Goal: Task Accomplishment & Management: Complete application form

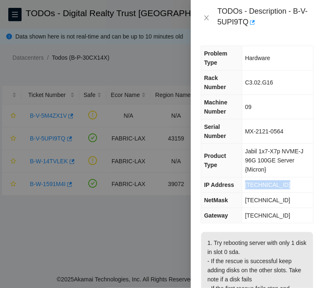
drag, startPoint x: 291, startPoint y: 184, endPoint x: 241, endPoint y: 182, distance: 51.0
click at [241, 182] on tr "IP Address [TECHNICAL_ID]" at bounding box center [257, 184] width 112 height 15
copy tr "[TECHNICAL_ID]"
drag, startPoint x: 295, startPoint y: 200, endPoint x: 240, endPoint y: 198, distance: 54.7
click at [239, 199] on tr "NetMask [TECHNICAL_ID]" at bounding box center [257, 200] width 112 height 15
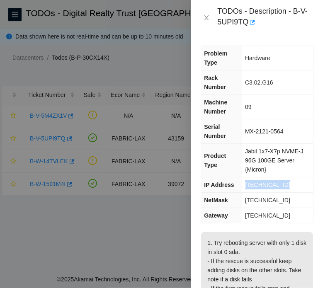
copy tr "[TECHNICAL_ID]"
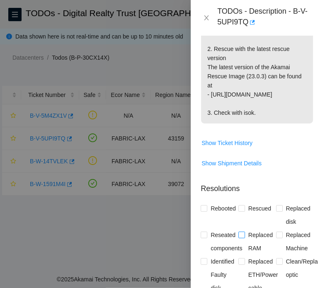
scroll to position [373, 0]
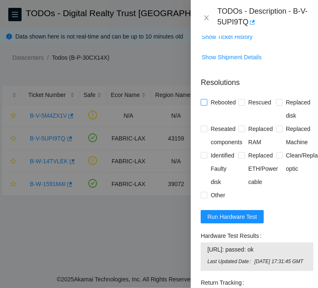
click at [218, 109] on span "Rebooted" at bounding box center [223, 102] width 32 height 13
click at [206, 105] on input "Rebooted" at bounding box center [203, 102] width 6 height 6
checkbox input "true"
click at [254, 109] on span "Rescued" at bounding box center [259, 102] width 29 height 13
click at [244, 105] on input "Rescued" at bounding box center [241, 102] width 6 height 6
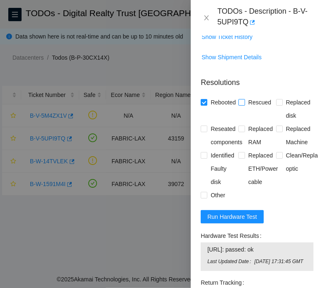
checkbox input "true"
drag, startPoint x: 296, startPoint y: 125, endPoint x: 295, endPoint y: 141, distance: 15.3
click at [296, 122] on span "Replaced disk" at bounding box center [297, 109] width 31 height 26
click at [282, 105] on input "Replaced disk" at bounding box center [279, 102] width 6 height 6
checkbox input "true"
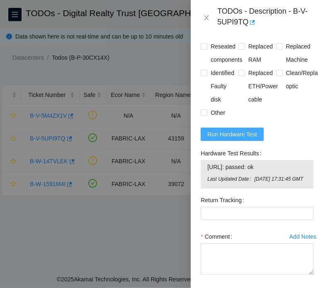
scroll to position [455, 0]
click at [233, 138] on span "Run Hardware Test" at bounding box center [232, 133] width 50 height 9
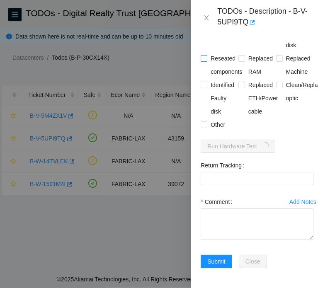
click at [222, 66] on span "Reseated components" at bounding box center [226, 65] width 38 height 26
click at [206, 61] on input "Reseated components" at bounding box center [203, 58] width 6 height 6
checkbox input "true"
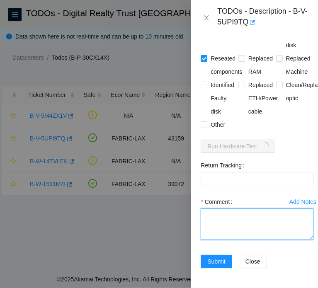
click at [238, 229] on textarea "Comment" at bounding box center [256, 223] width 113 height 31
paste textarea "B-V-5UPI9TQ FABRIC-LAX 43159 Medium 0.00 0 0% C3.02.G16 09 [TECHNICAL_ID] MX-21…"
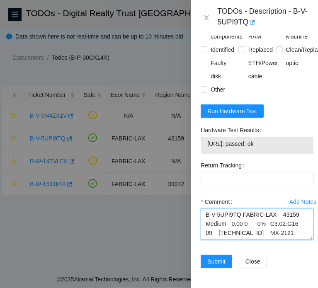
scroll to position [0, 0]
type textarea "B-V-5UPI9TQ FABRIC-LAX 43159 Medium 0.00 0 0% C3.02.G16 09 [TECHNICAL_ID] MX-21…"
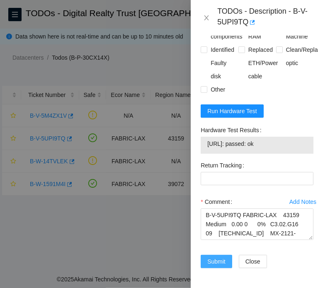
click at [217, 257] on span "Submit" at bounding box center [216, 261] width 18 height 9
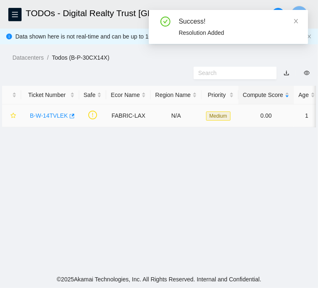
click at [57, 119] on link "B-W-14TVLEK" at bounding box center [49, 115] width 38 height 7
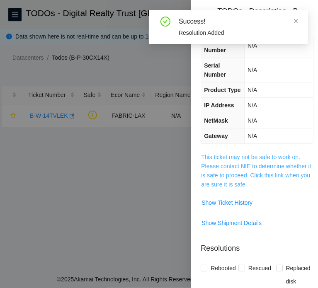
click at [269, 185] on link "This ticket may not be safe to work on. Please contact NIE to determine whether…" at bounding box center [256, 171] width 110 height 34
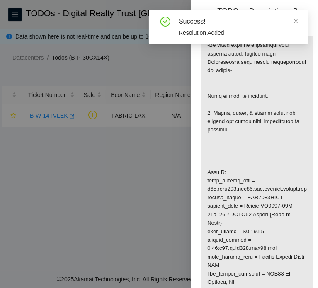
scroll to position [268, 0]
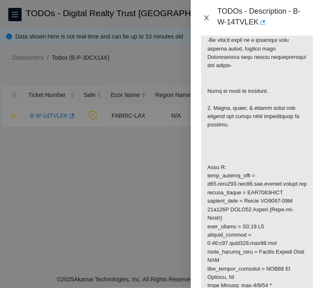
click at [205, 19] on icon "close" at bounding box center [206, 17] width 5 height 5
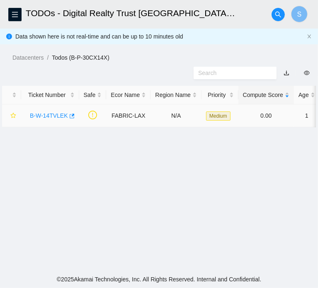
click at [54, 119] on link "B-W-14TVLEK" at bounding box center [49, 115] width 38 height 7
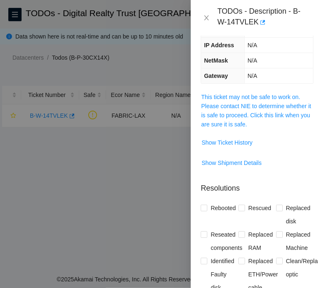
scroll to position [124, 0]
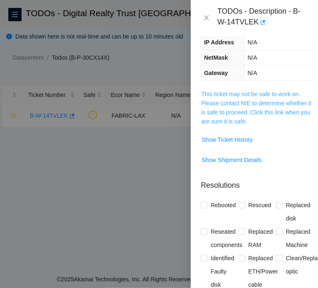
click at [285, 122] on link "This ticket may not be safe to work on. Please contact NIE to determine whether…" at bounding box center [256, 108] width 110 height 34
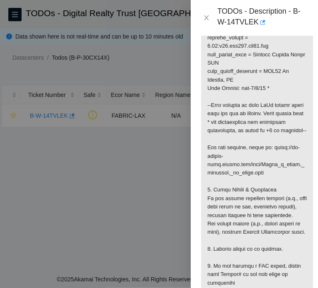
scroll to position [538, 0]
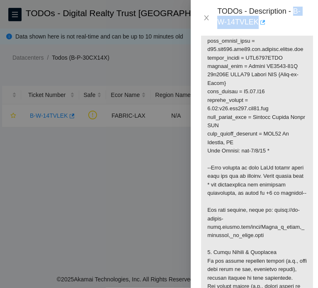
drag, startPoint x: 294, startPoint y: 11, endPoint x: 260, endPoint y: 26, distance: 36.7
click at [260, 26] on div "TODOs - Description - B-W-14TVLEK" at bounding box center [262, 18] width 91 height 22
copy div "B-W-14TVLEK"
click at [207, 17] on icon "close" at bounding box center [206, 17] width 7 height 7
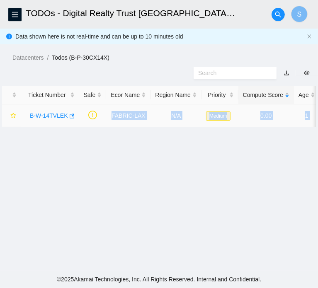
scroll to position [0, 234]
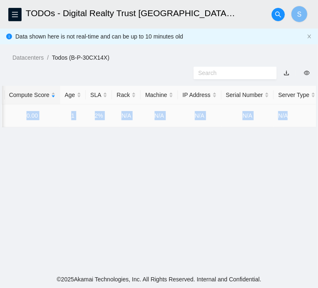
drag, startPoint x: 108, startPoint y: 140, endPoint x: 312, endPoint y: 140, distance: 204.1
click at [311, 127] on tr "B-W-14TVLEK FABRIC-LAX N/A Medium 0.00 1 2% N/A N/A N/A N/A N/A" at bounding box center [44, 115] width 551 height 23
copy tr "FABRIC-LAX N/A Medium 0.00 1 2% N/A N/A N/A N/A N/A"
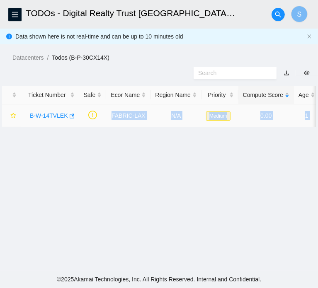
click at [60, 119] on link "B-W-14TVLEK" at bounding box center [49, 115] width 38 height 7
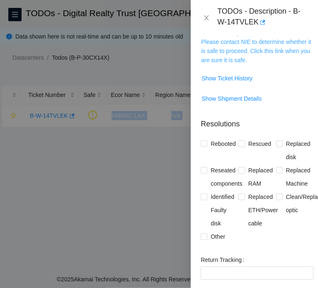
scroll to position [61, 0]
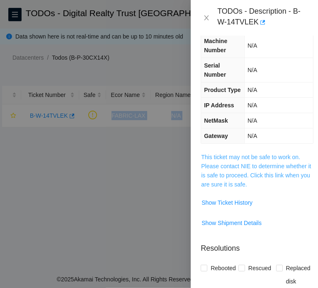
click at [270, 188] on link "This ticket may not be safe to work on. Please contact NIE to determine whether…" at bounding box center [256, 171] width 110 height 34
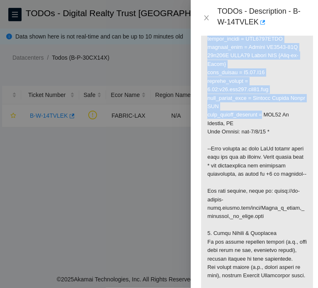
scroll to position [558, 0]
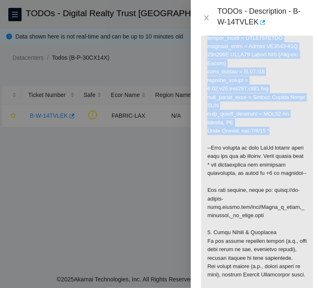
drag, startPoint x: 203, startPoint y: 108, endPoint x: 273, endPoint y: 175, distance: 96.4
click at [273, 175] on p at bounding box center [257, 13] width 112 height 714
copy p "Side A: fqdn_router_name = [DOMAIN_NAME] serial_number = AAA2003AAAO product_na…"
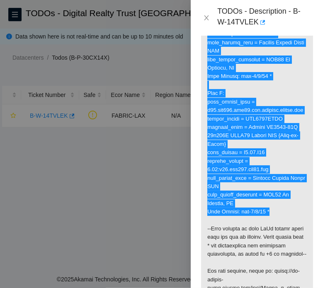
scroll to position [475, 0]
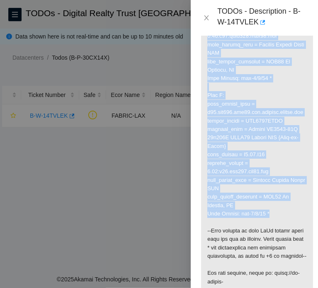
click at [288, 207] on p at bounding box center [257, 95] width 112 height 714
